Goal: Find specific page/section: Find specific page/section

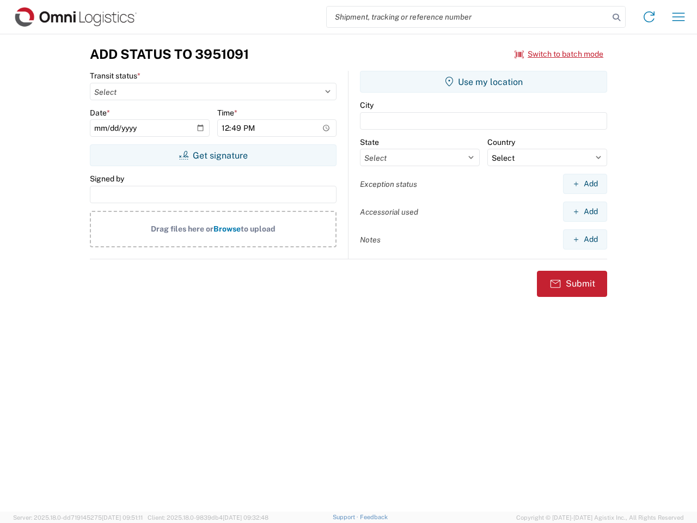
click at [468, 17] on input "search" at bounding box center [468, 17] width 282 height 21
click at [617, 17] on icon at bounding box center [616, 17] width 15 height 15
click at [649, 17] on icon at bounding box center [649, 16] width 17 height 17
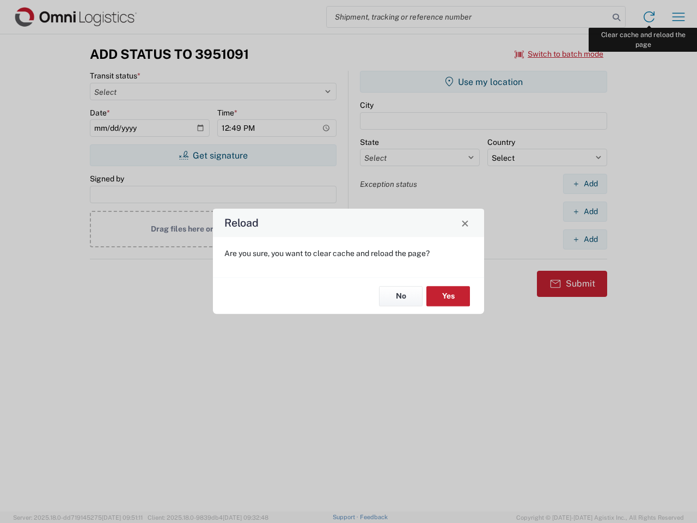
click at [679, 17] on div "Reload Are you sure, you want to clear cache and reload the page? No Yes" at bounding box center [348, 261] width 697 height 523
click at [560, 54] on div "Reload Are you sure, you want to clear cache and reload the page? No Yes" at bounding box center [348, 261] width 697 height 523
click at [213, 155] on div "Reload Are you sure, you want to clear cache and reload the page? No Yes" at bounding box center [348, 261] width 697 height 523
click at [484, 82] on div "Reload Are you sure, you want to clear cache and reload the page? No Yes" at bounding box center [348, 261] width 697 height 523
click at [585, 184] on div "Reload Are you sure, you want to clear cache and reload the page? No Yes" at bounding box center [348, 261] width 697 height 523
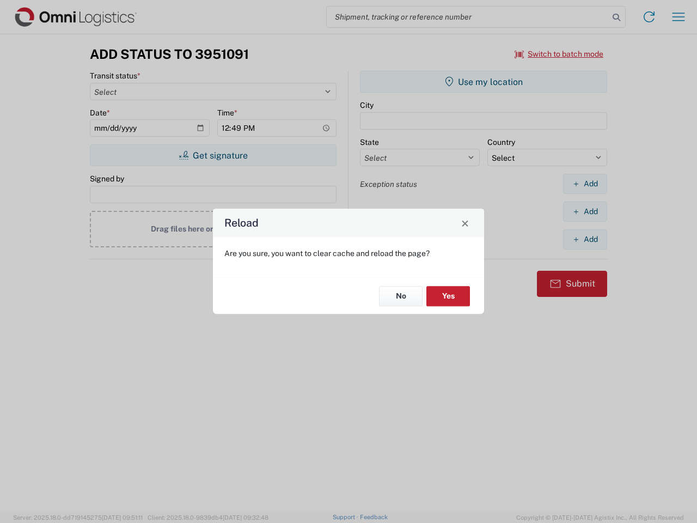
click at [585, 211] on div "Reload Are you sure, you want to clear cache and reload the page? No Yes" at bounding box center [348, 261] width 697 height 523
click at [585, 239] on div "Reload Are you sure, you want to clear cache and reload the page? No Yes" at bounding box center [348, 261] width 697 height 523
